Goal: Information Seeking & Learning: Learn about a topic

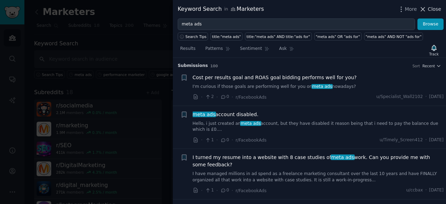
click at [427, 9] on icon at bounding box center [423, 9] width 7 height 7
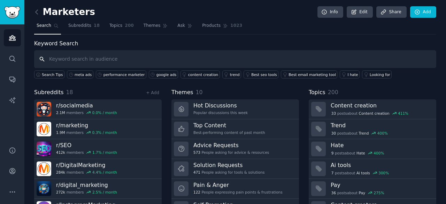
click at [118, 58] on input "text" at bounding box center [235, 59] width 402 height 18
click at [153, 71] on link "google ads" at bounding box center [163, 74] width 29 height 8
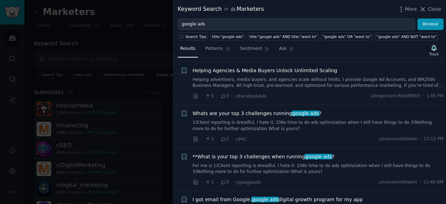
scroll to position [204, 0]
click at [298, 117] on div "Whats are your top 3 challenges running google ads ? 1)Client reporting is drea…" at bounding box center [318, 121] width 251 height 22
click at [283, 113] on span "Whats are your top 3 challenges running google ads ?" at bounding box center [257, 113] width 129 height 7
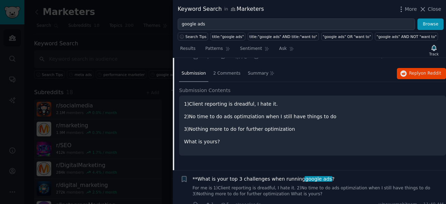
scroll to position [287, 0]
click at [412, 72] on span "Reply on Reddit" at bounding box center [425, 73] width 32 height 6
